Goal: Navigation & Orientation: Find specific page/section

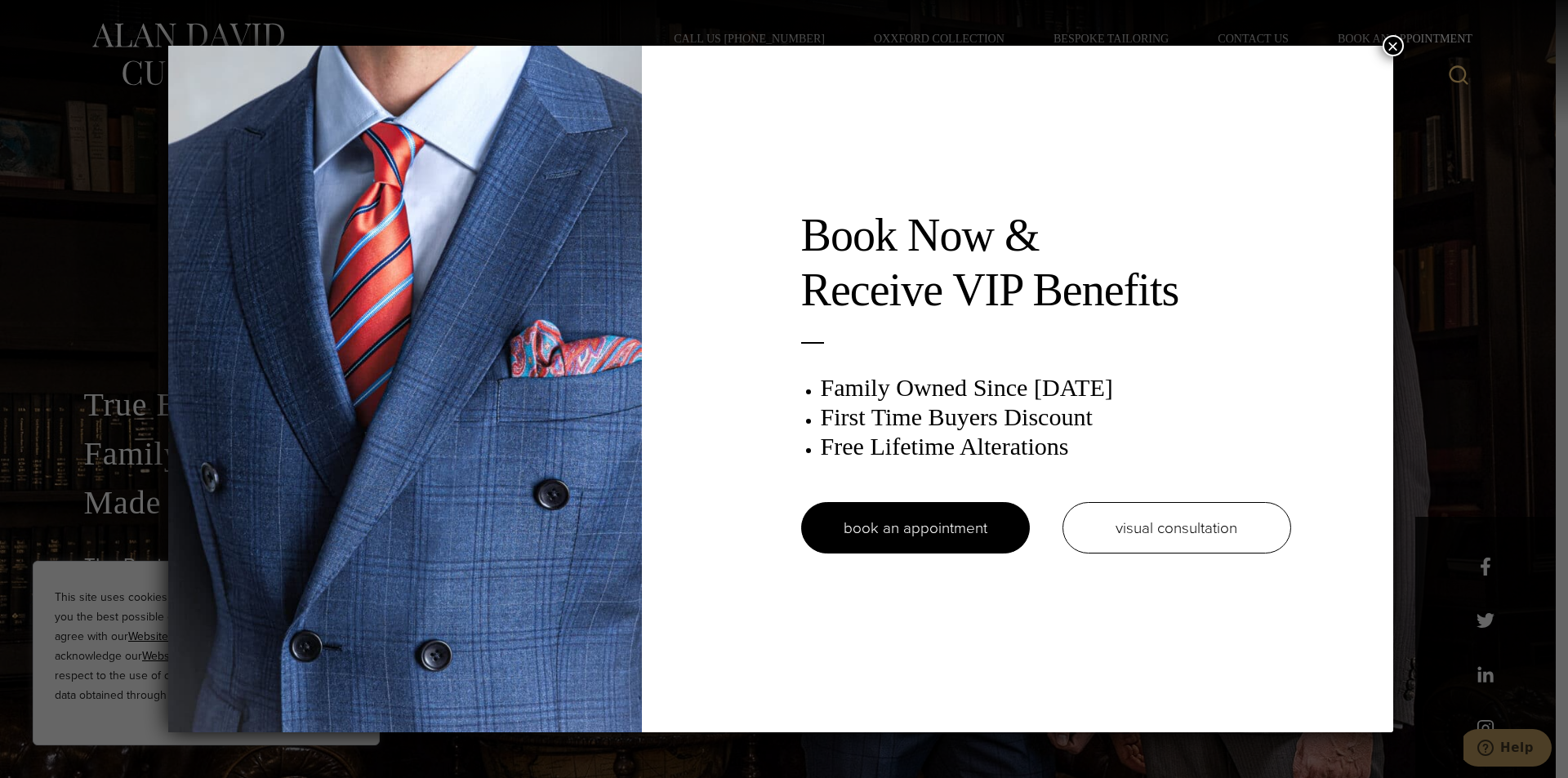
click at [1393, 41] on button "×" at bounding box center [1393, 46] width 21 height 21
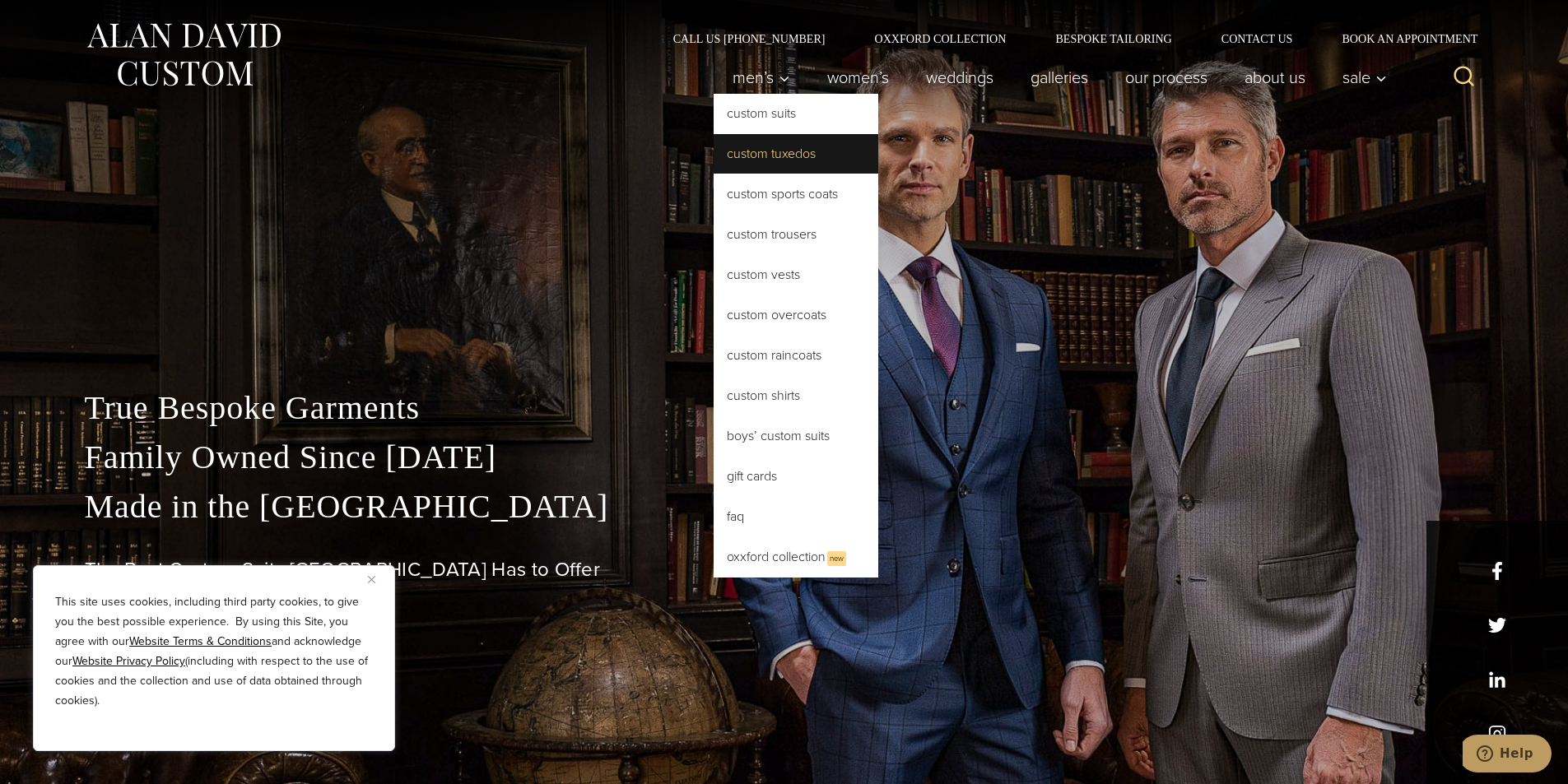
click at [814, 154] on link "Custom Tuxedos" at bounding box center [795, 154] width 164 height 40
